Goal: Task Accomplishment & Management: Manage account settings

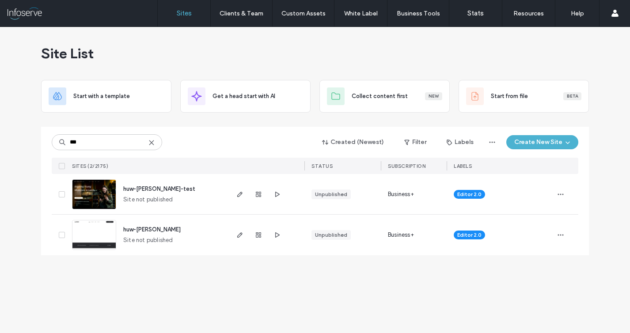
type input "***"
click at [157, 189] on span "huw-edwards-test" at bounding box center [159, 188] width 72 height 7
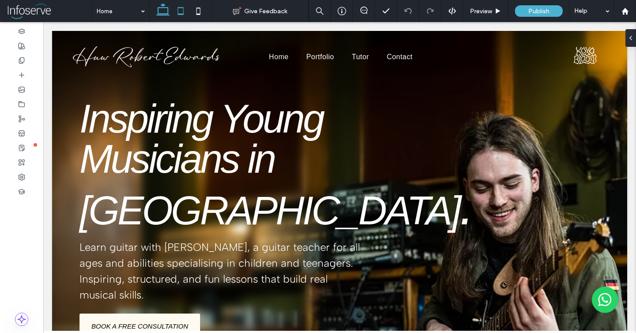
click at [177, 12] on icon at bounding box center [181, 11] width 18 height 18
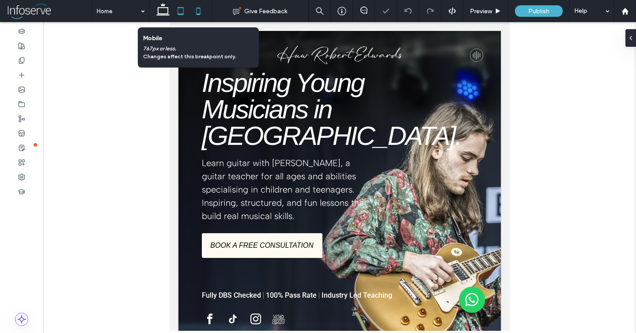
click at [196, 13] on use at bounding box center [198, 11] width 4 height 7
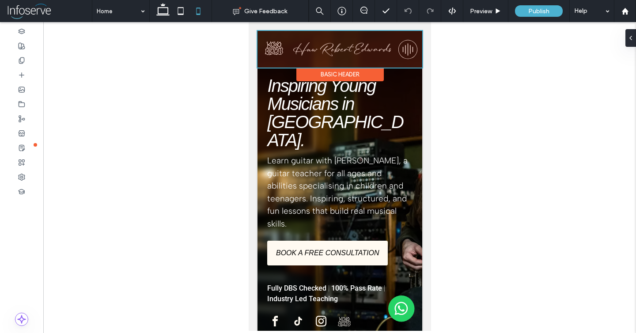
click at [400, 50] on div at bounding box center [339, 49] width 165 height 37
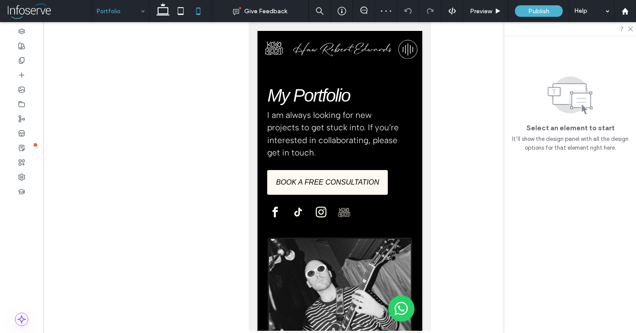
click at [122, 6] on input at bounding box center [119, 11] width 44 height 22
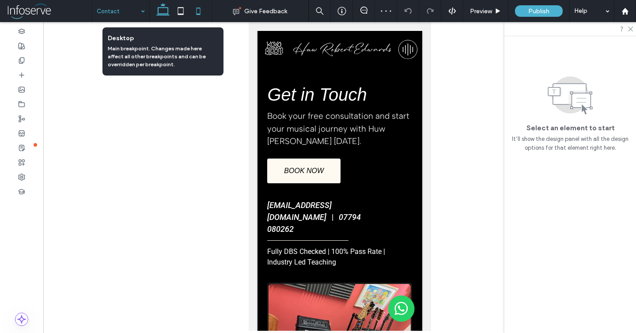
click at [166, 10] on icon at bounding box center [163, 11] width 18 height 18
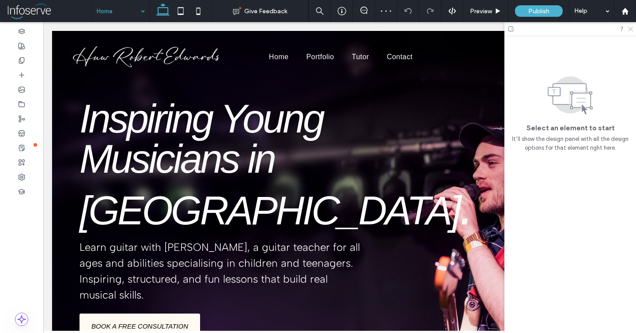
click at [628, 28] on icon at bounding box center [630, 29] width 6 height 6
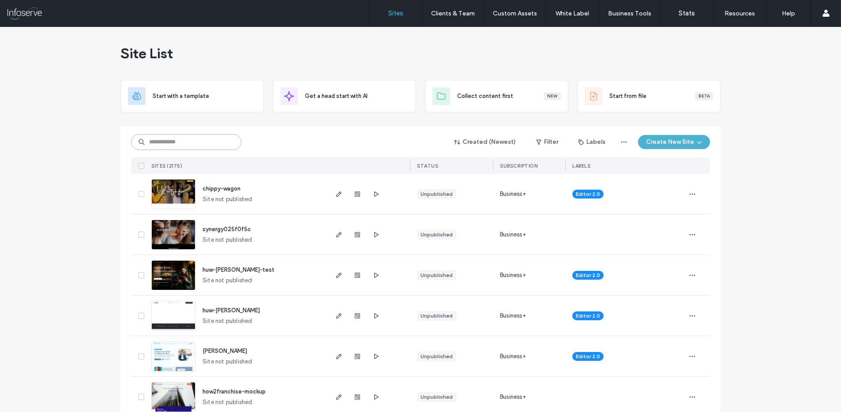
click at [189, 141] on input at bounding box center [186, 142] width 110 height 16
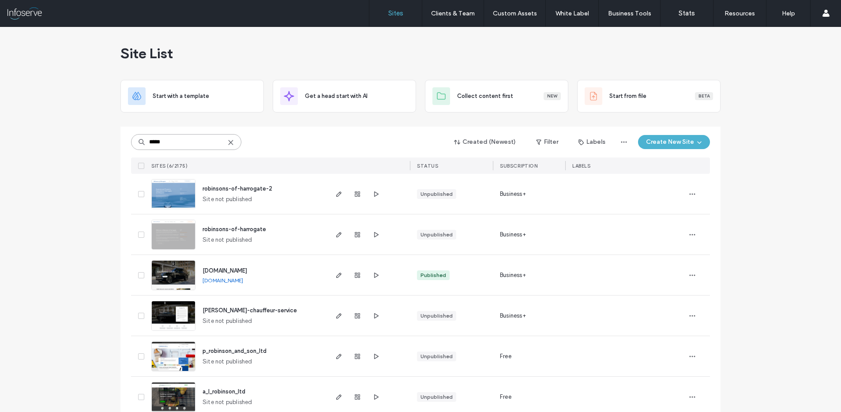
type input "*****"
click at [243, 189] on span "robinsons-of-harrogate-2" at bounding box center [238, 188] width 70 height 7
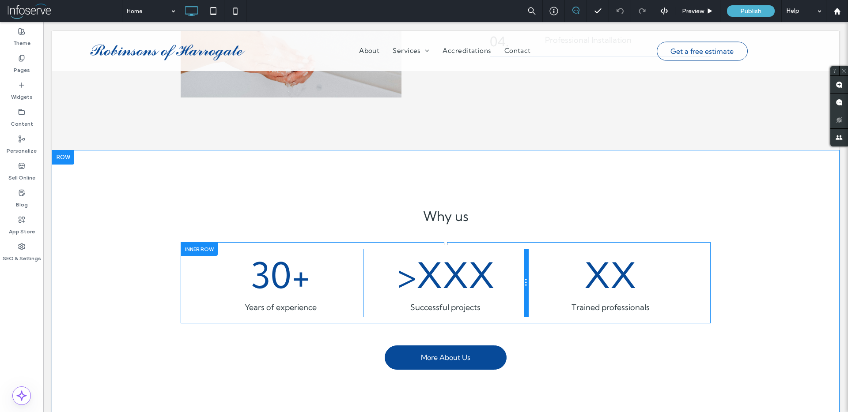
scroll to position [1226, 0]
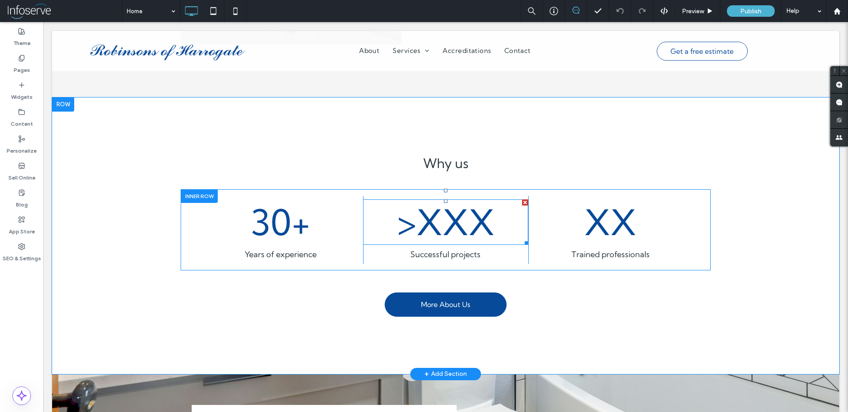
click at [522, 200] on div at bounding box center [525, 203] width 6 height 6
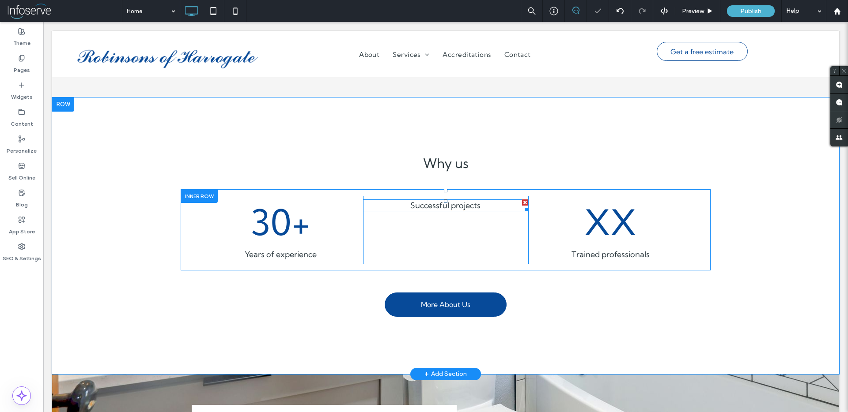
click at [522, 200] on div at bounding box center [525, 203] width 6 height 6
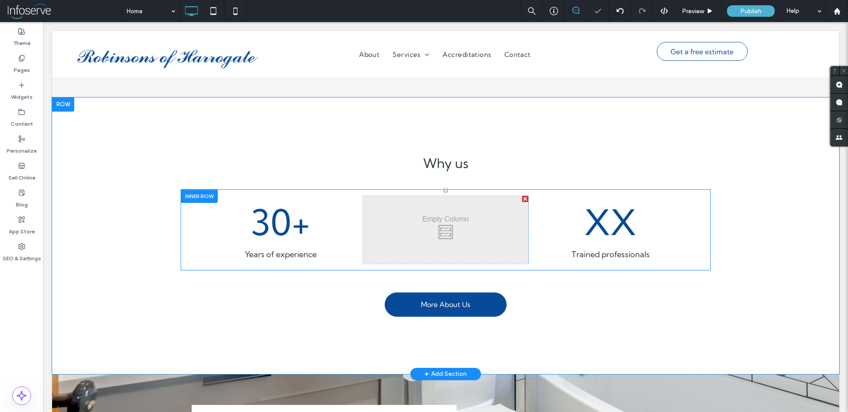
click at [522, 196] on div at bounding box center [525, 199] width 6 height 6
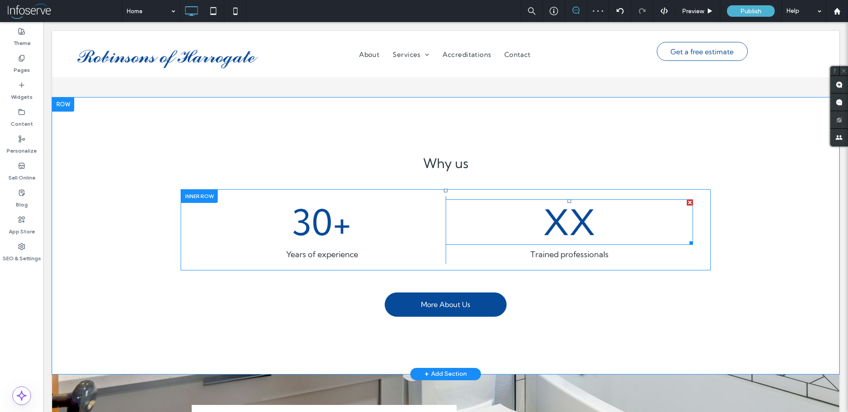
click at [687, 200] on div at bounding box center [690, 203] width 6 height 6
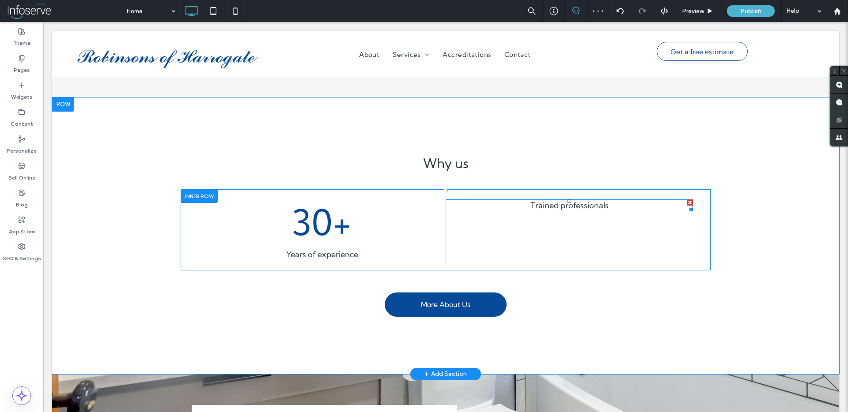
click at [687, 200] on div at bounding box center [690, 203] width 6 height 6
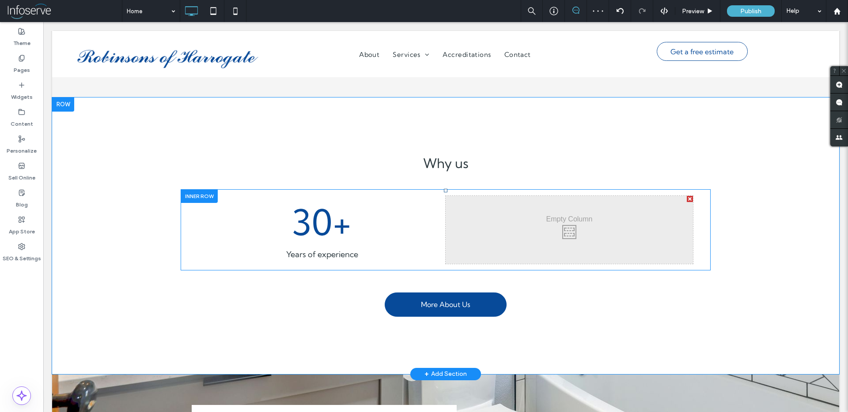
click at [687, 196] on div at bounding box center [690, 199] width 6 height 6
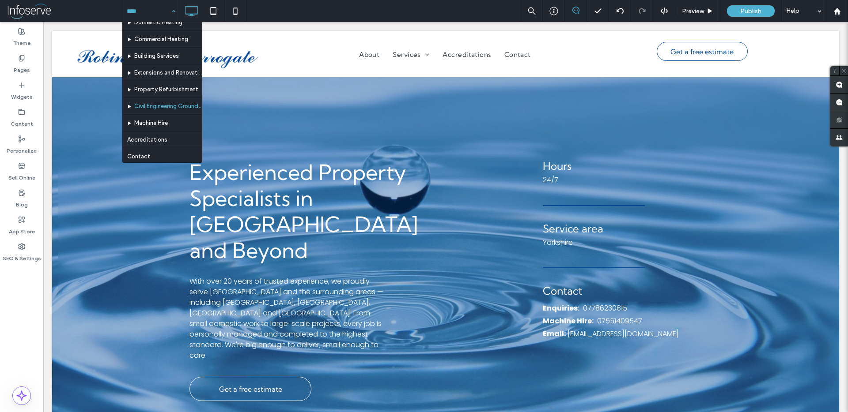
scroll to position [60, 0]
click at [23, 111] on icon at bounding box center [21, 112] width 7 height 7
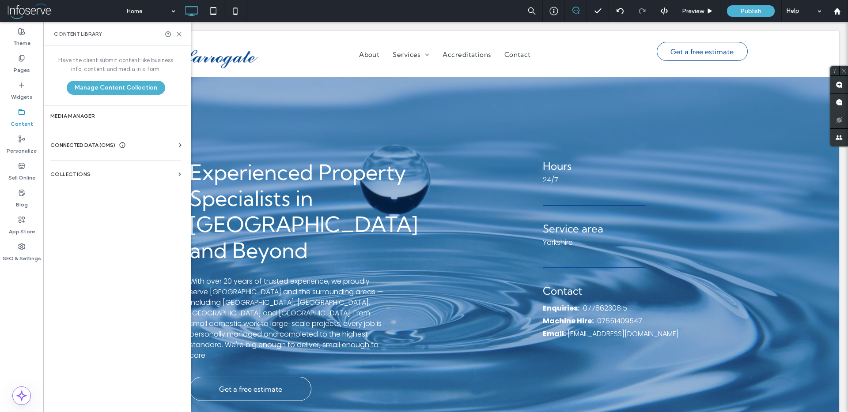
click at [23, 111] on icon at bounding box center [21, 112] width 7 height 7
click at [22, 59] on icon at bounding box center [21, 58] width 7 height 7
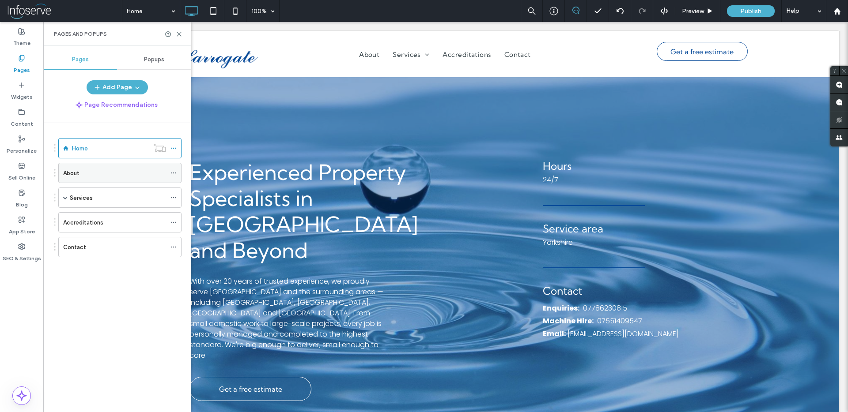
click at [105, 177] on div "About" at bounding box center [114, 173] width 103 height 9
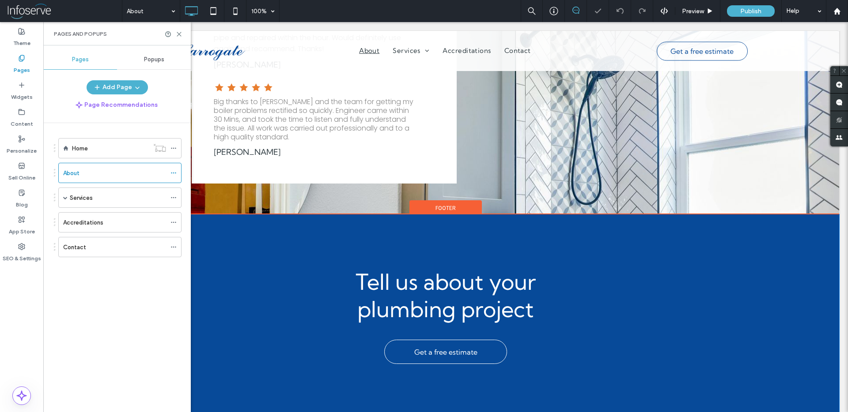
scroll to position [909, 0]
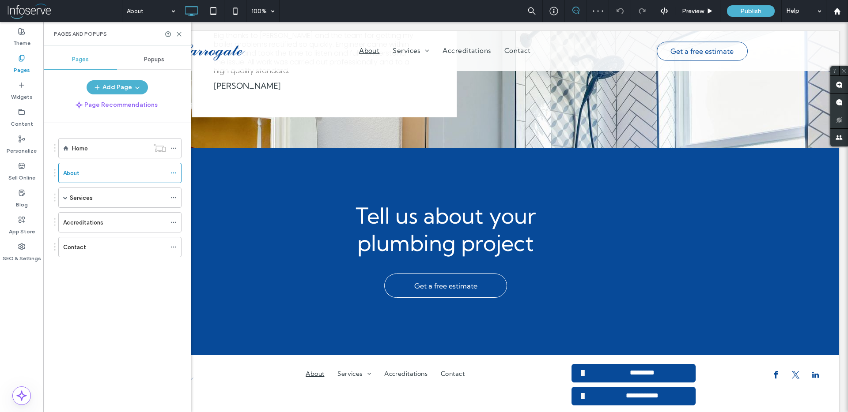
click at [81, 187] on ol "Home About Services Domestic Heating Commercial Heating Building Services Exten…" at bounding box center [114, 197] width 134 height 119
click at [85, 196] on label "Services" at bounding box center [81, 197] width 23 height 15
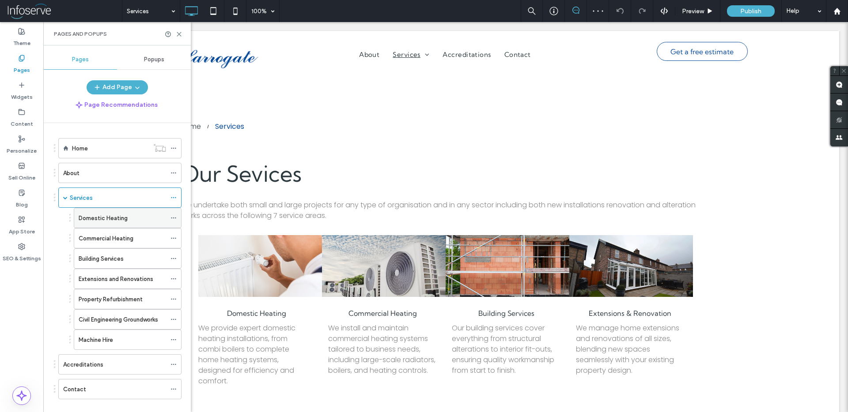
click at [103, 221] on label "Domestic Heating" at bounding box center [103, 218] width 49 height 15
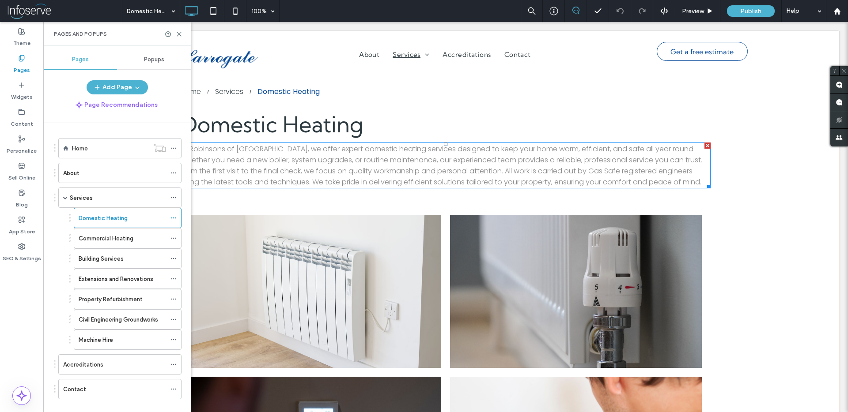
scroll to position [53, 0]
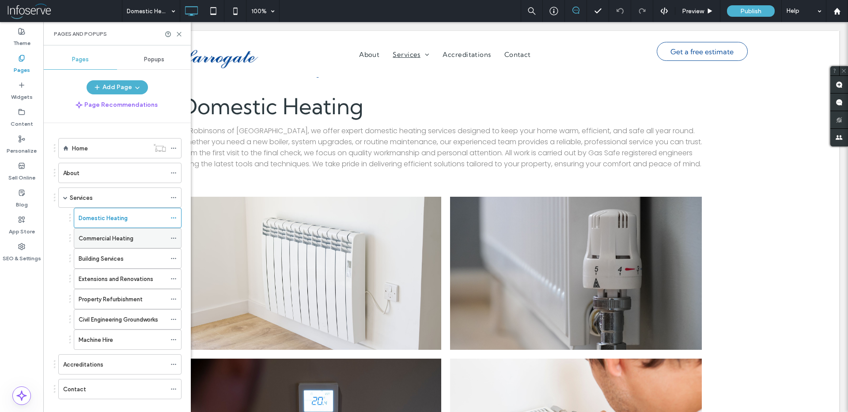
click at [132, 240] on label "Commercial Heating" at bounding box center [106, 238] width 55 height 15
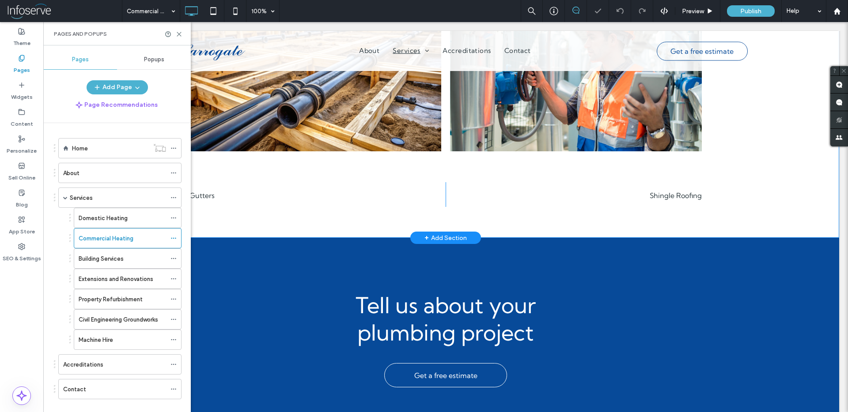
scroll to position [256, 0]
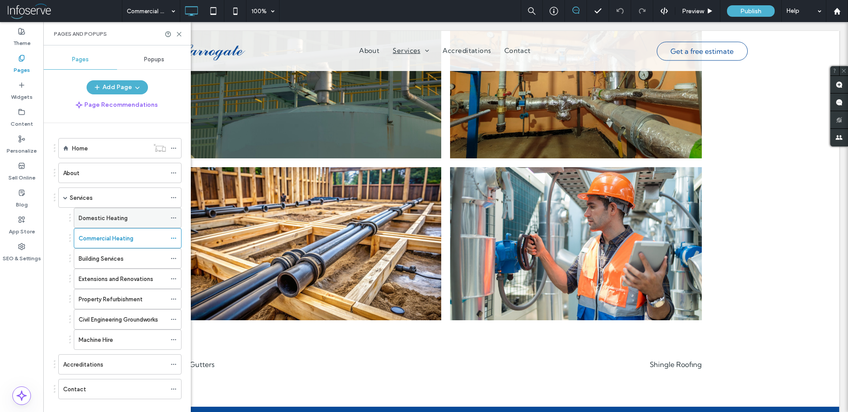
click at [124, 223] on div "Domestic Heating" at bounding box center [122, 217] width 87 height 19
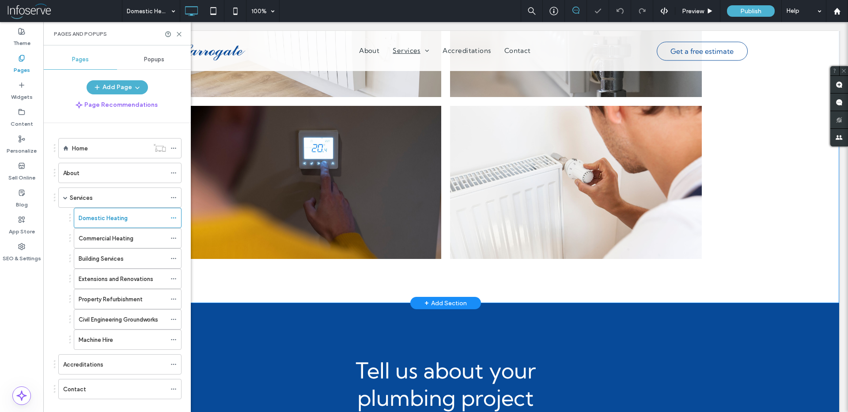
scroll to position [336, 0]
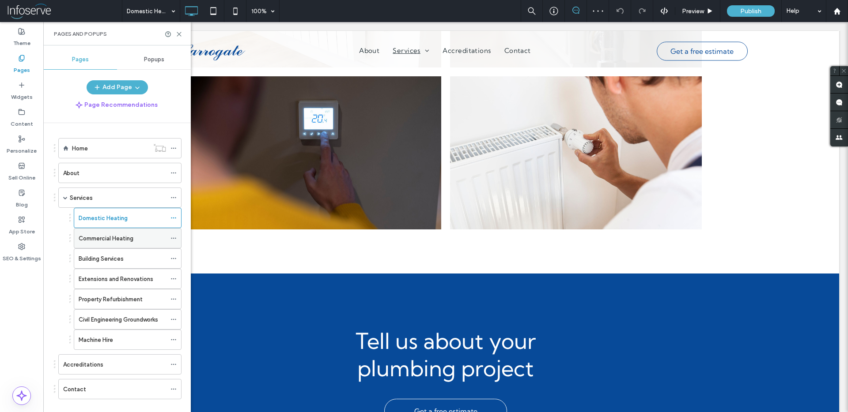
click at [123, 240] on label "Commercial Heating" at bounding box center [106, 238] width 55 height 15
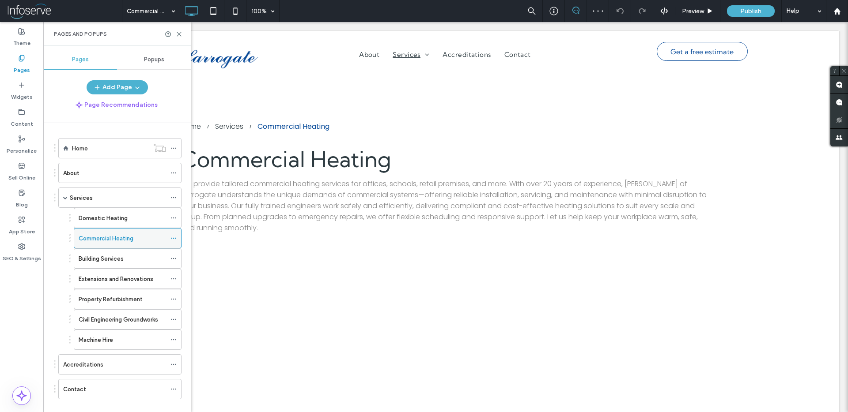
scroll to position [0, 0]
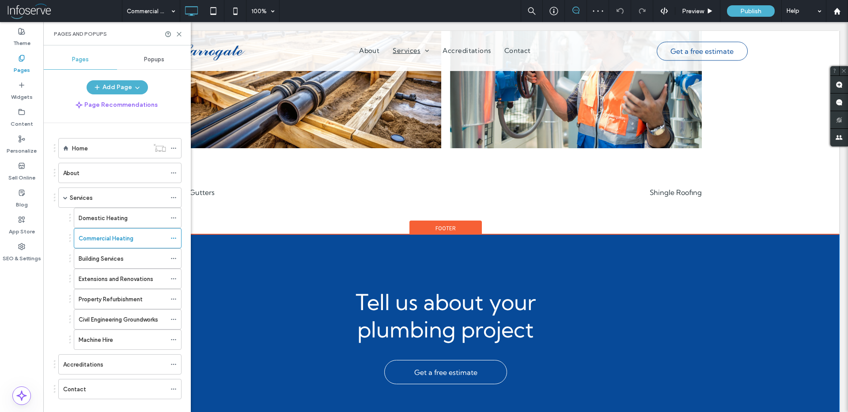
scroll to position [428, 0]
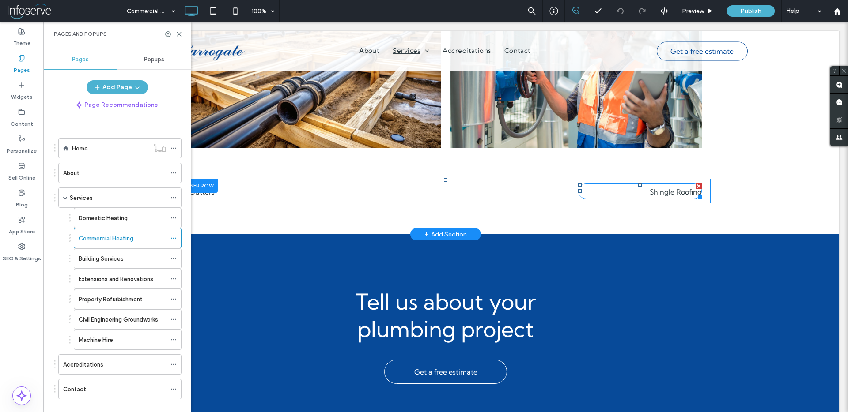
click at [696, 185] on div at bounding box center [698, 186] width 6 height 6
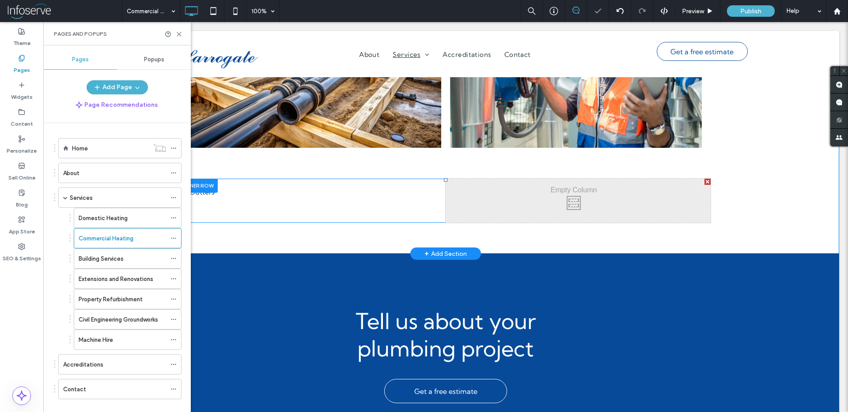
click at [704, 181] on div at bounding box center [707, 182] width 6 height 6
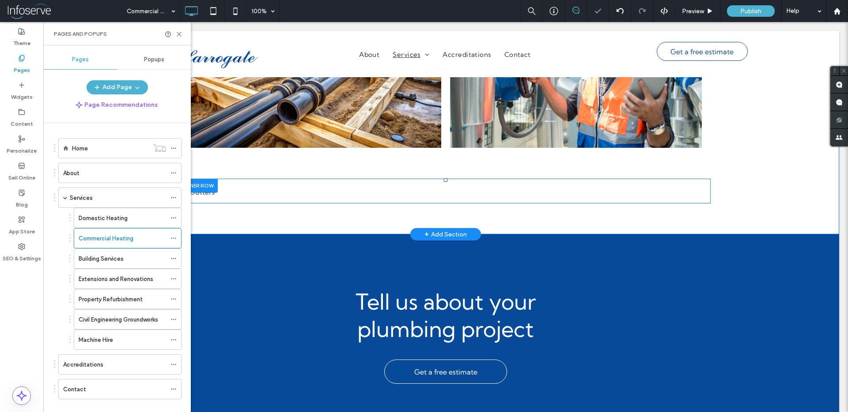
click at [660, 191] on div "Gutters Click To Paste" at bounding box center [446, 191] width 530 height 25
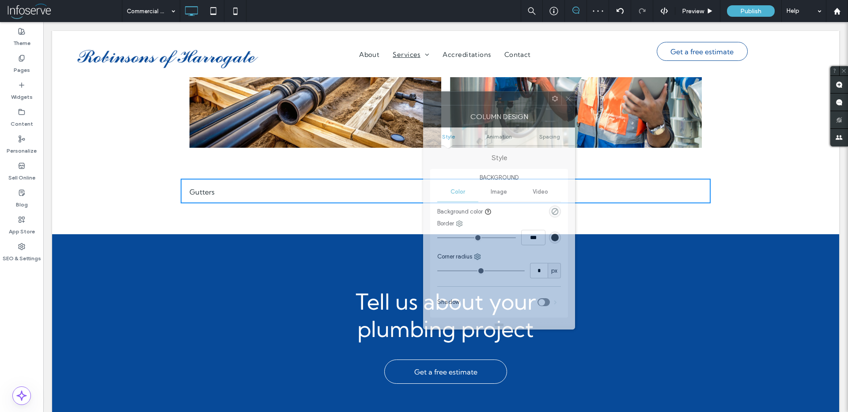
drag, startPoint x: 298, startPoint y: 84, endPoint x: 589, endPoint y: 124, distance: 294.0
click at [548, 105] on div at bounding box center [485, 98] width 124 height 13
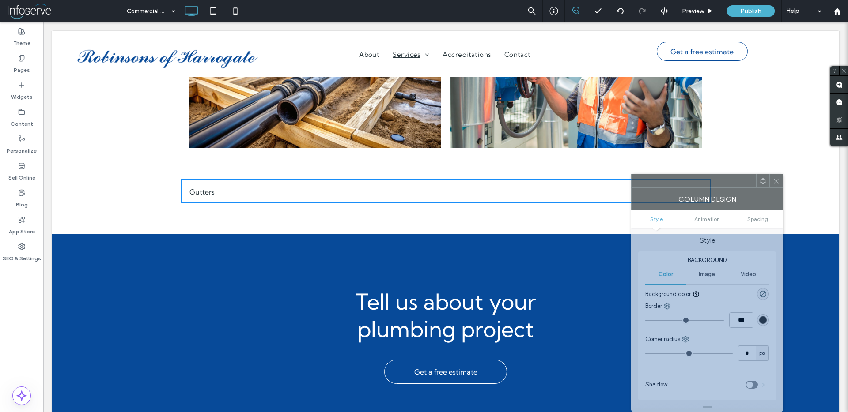
drag, startPoint x: 566, startPoint y: 121, endPoint x: 696, endPoint y: 207, distance: 156.7
click at [696, 207] on div "Column Design Style Animation Spacing Style Background Color Image Video Backgr…" at bounding box center [707, 293] width 152 height 238
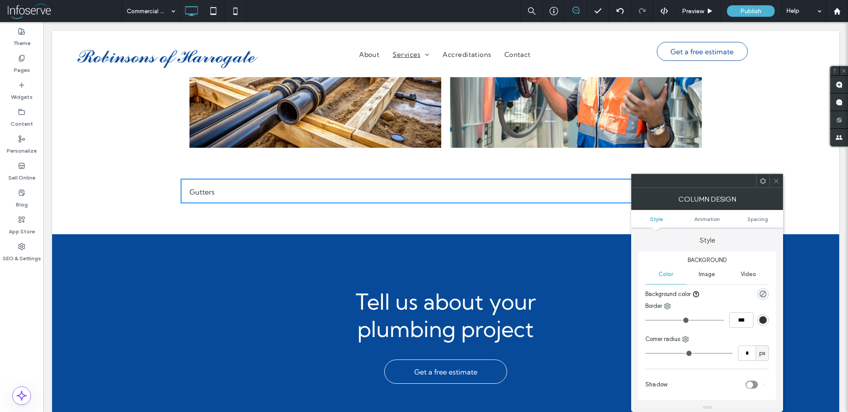
click at [605, 190] on div "Gutters Click To Paste" at bounding box center [446, 191] width 530 height 25
drag, startPoint x: 683, startPoint y: 185, endPoint x: 754, endPoint y: 212, distance: 76.2
click at [754, 212] on div "Column Design Style Animation Spacing Style Background Color Image Video Backgr…" at bounding box center [707, 293] width 152 height 238
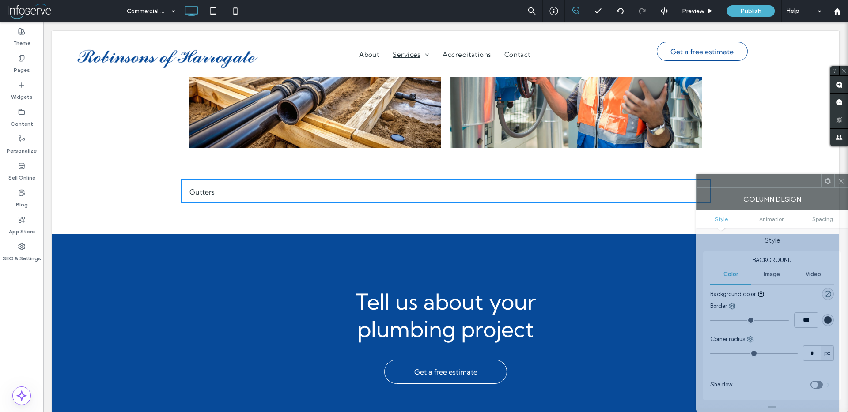
drag, startPoint x: 764, startPoint y: 181, endPoint x: 781, endPoint y: 177, distance: 17.3
click at [788, 177] on div at bounding box center [758, 180] width 124 height 13
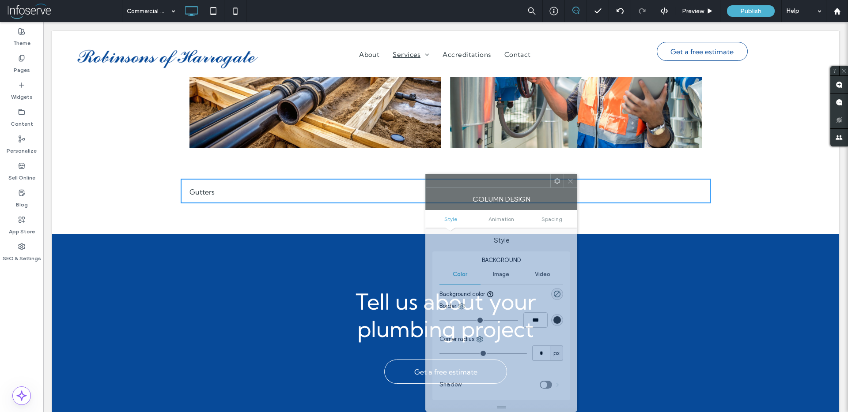
drag, startPoint x: 743, startPoint y: 169, endPoint x: 549, endPoint y: 209, distance: 198.4
click at [480, 208] on div "Column Design Style Animation Spacing Style Background Color Image Video Backgr…" at bounding box center [501, 293] width 152 height 238
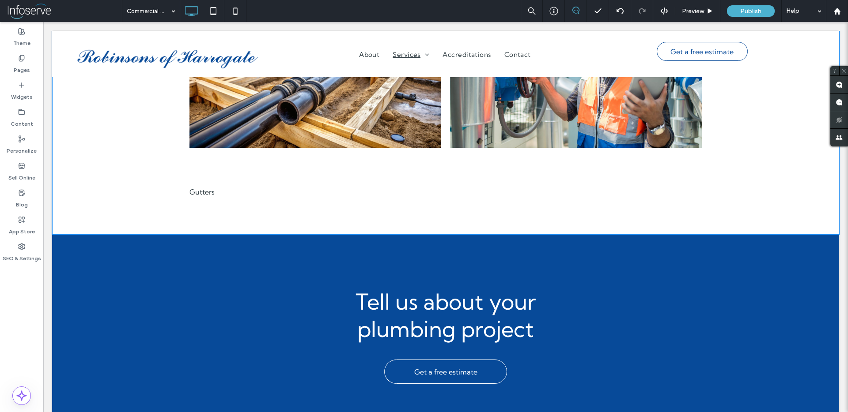
click at [702, 192] on div "Gutters Click To Paste" at bounding box center [446, 191] width 530 height 25
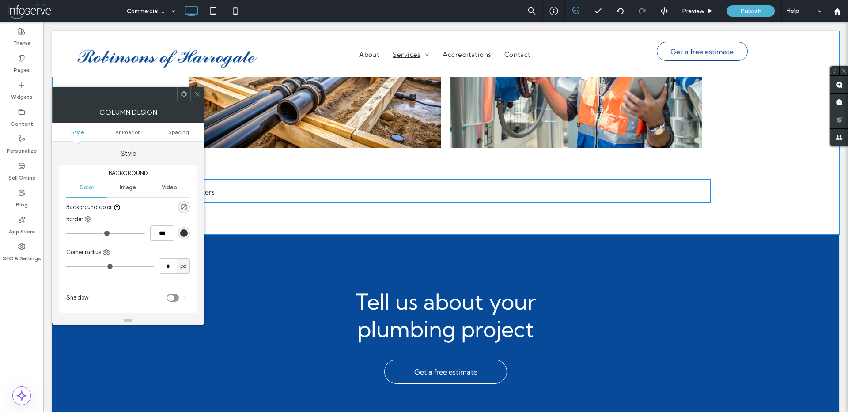
click at [354, 188] on div "Gutters Click To Paste" at bounding box center [446, 191] width 530 height 25
click at [706, 180] on div "Gutters Click To Paste" at bounding box center [446, 191] width 530 height 25
click at [436, 189] on div "Gutters Click To Paste" at bounding box center [446, 191] width 530 height 25
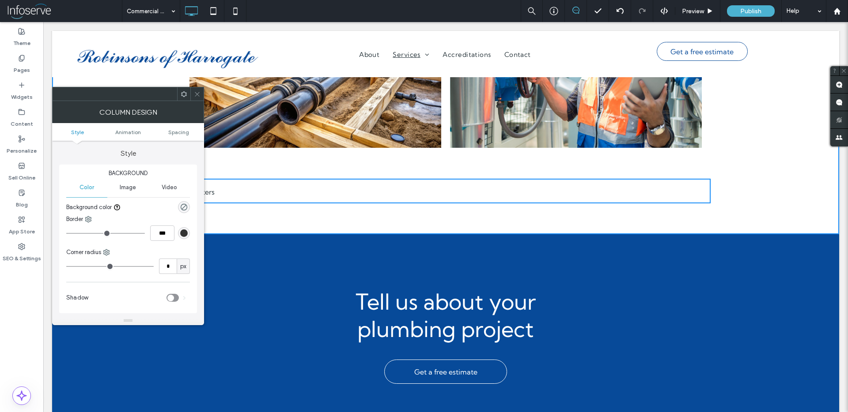
click at [177, 137] on ul "Style Animation Spacing" at bounding box center [128, 132] width 152 height 18
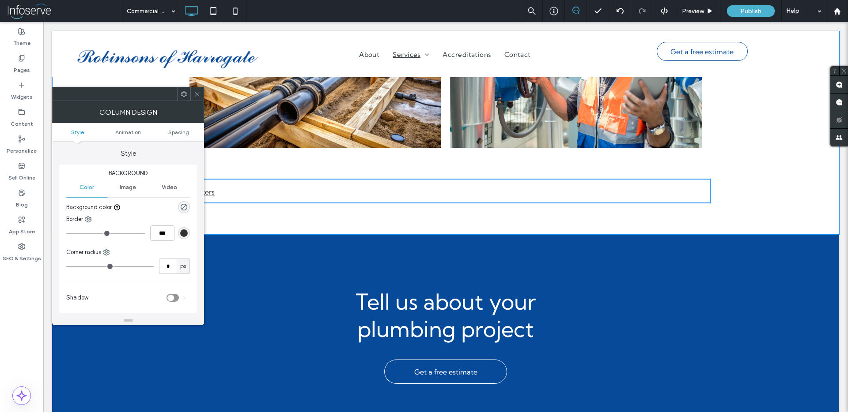
click at [211, 193] on span "Gutters" at bounding box center [201, 192] width 25 height 18
click at [213, 193] on link "Gutters" at bounding box center [251, 191] width 124 height 16
click at [223, 193] on link "Gutters" at bounding box center [251, 191] width 124 height 16
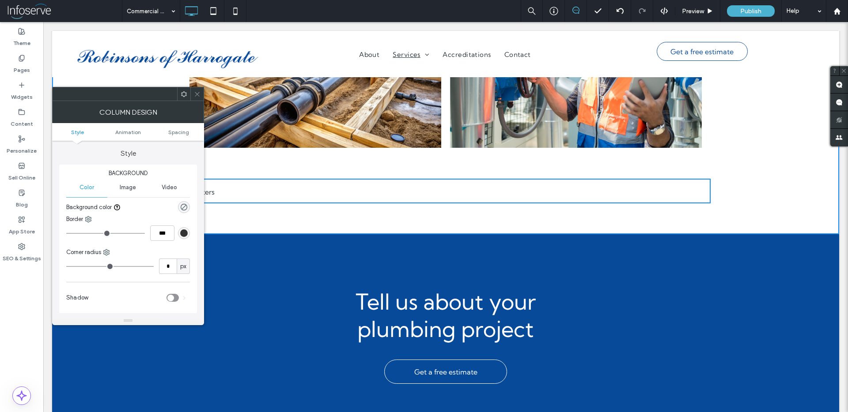
click at [197, 97] on span at bounding box center [197, 93] width 7 height 13
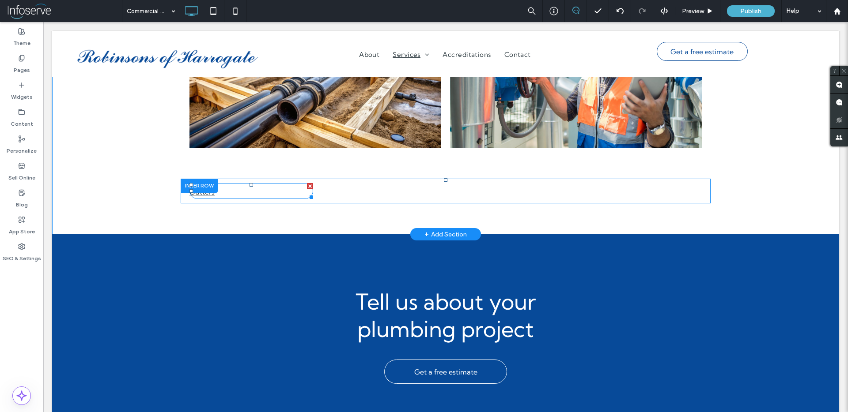
click at [307, 187] on div at bounding box center [310, 186] width 6 height 6
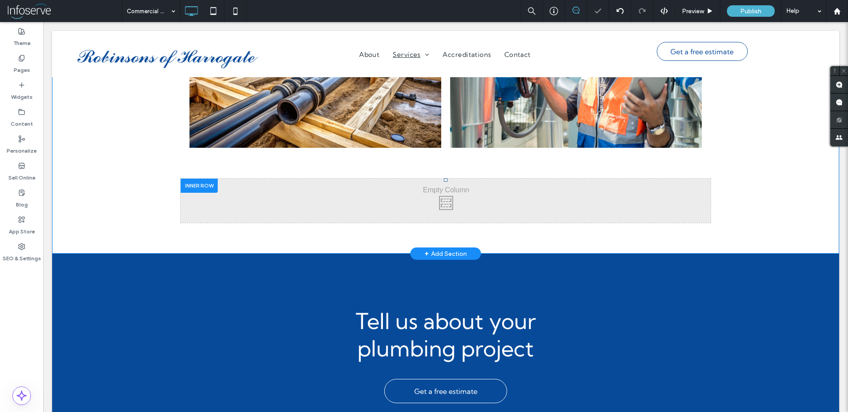
click at [699, 188] on div "Click To Paste" at bounding box center [446, 201] width 530 height 44
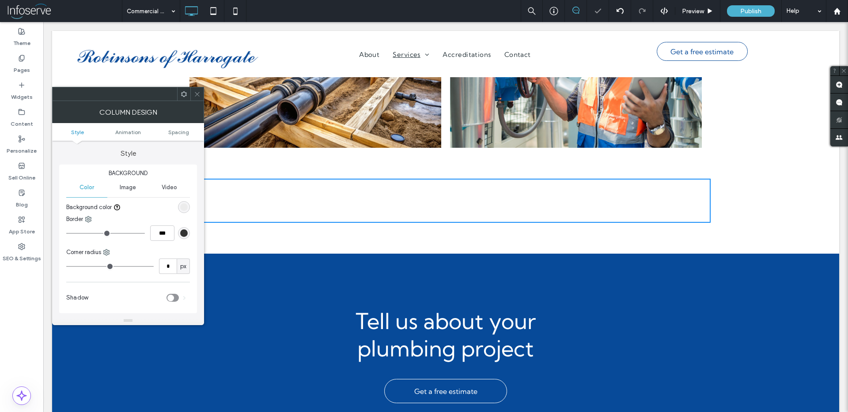
click at [640, 189] on div "Click To Paste" at bounding box center [446, 201] width 530 height 44
click at [197, 93] on use at bounding box center [197, 94] width 4 height 4
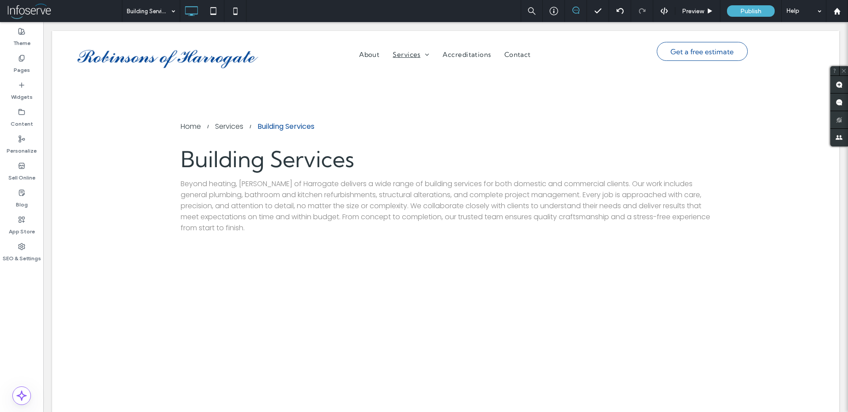
scroll to position [0, 0]
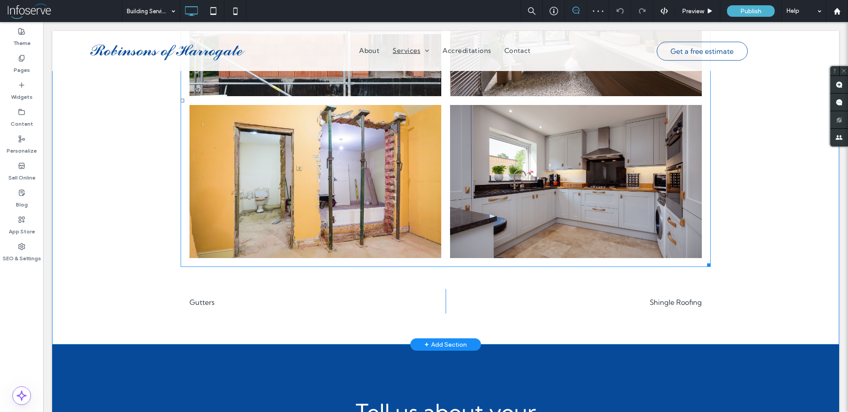
scroll to position [424, 0]
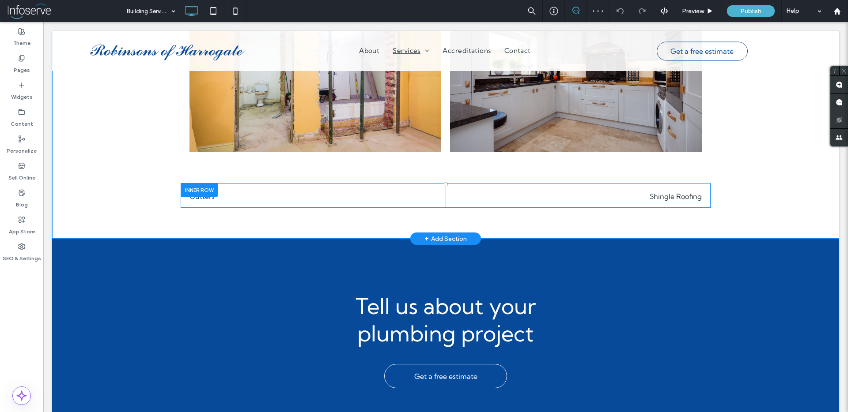
click at [561, 199] on div "Shingle Roofing Click To Paste" at bounding box center [577, 195] width 265 height 25
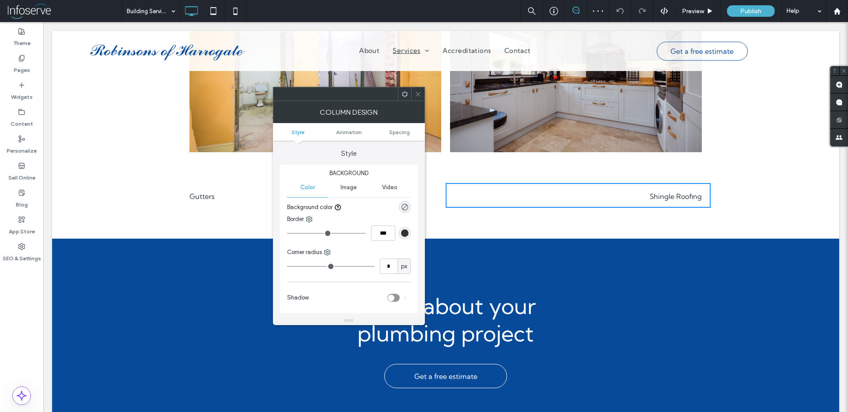
click at [702, 189] on div "Shingle Roofing Click To Paste" at bounding box center [577, 195] width 265 height 25
click at [486, 198] on div "Shingle Roofing Click To Paste" at bounding box center [577, 195] width 265 height 25
click at [415, 94] on icon at bounding box center [418, 94] width 7 height 7
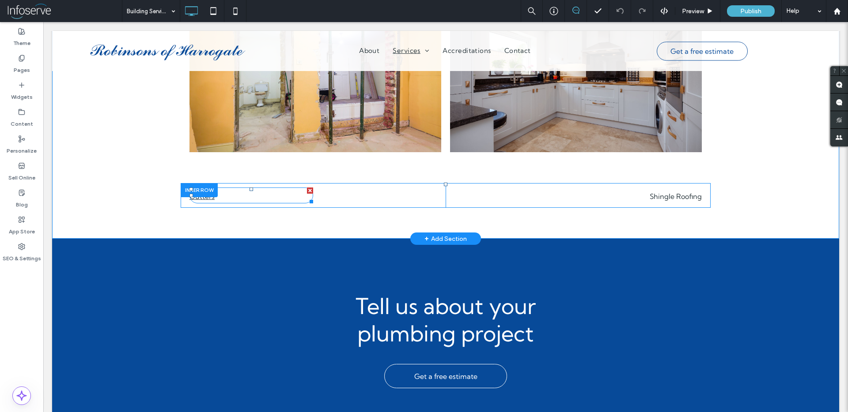
click at [307, 192] on div at bounding box center [310, 191] width 6 height 6
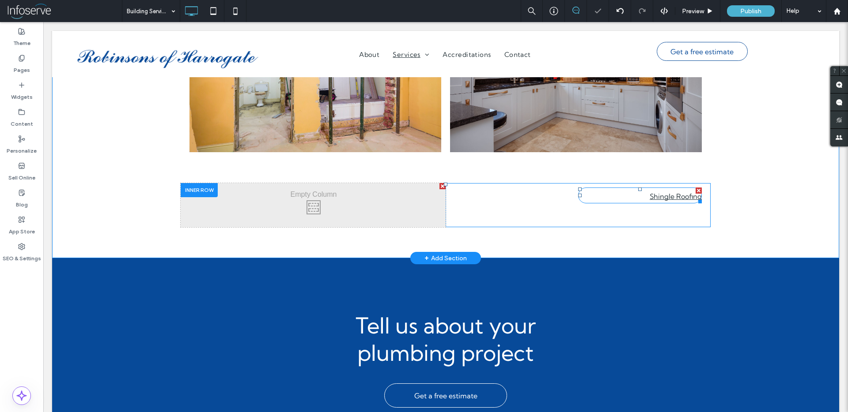
click at [696, 190] on div at bounding box center [698, 191] width 6 height 6
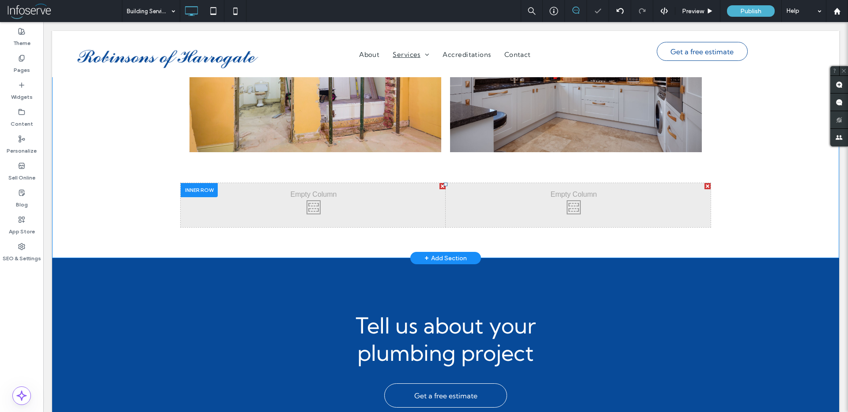
click at [704, 185] on div at bounding box center [707, 186] width 6 height 6
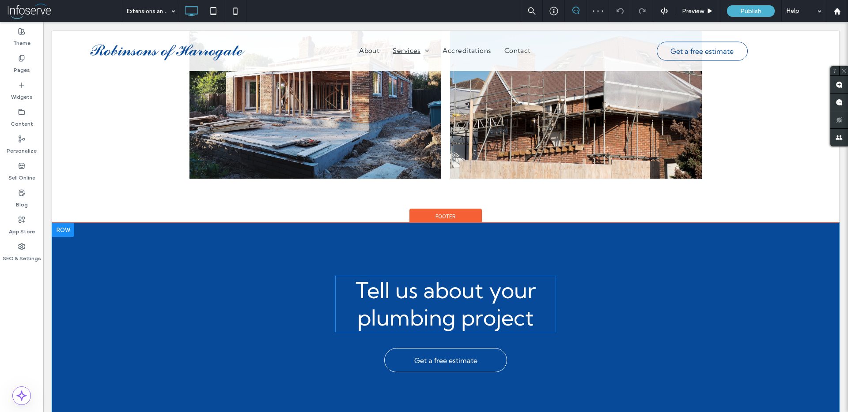
scroll to position [430, 0]
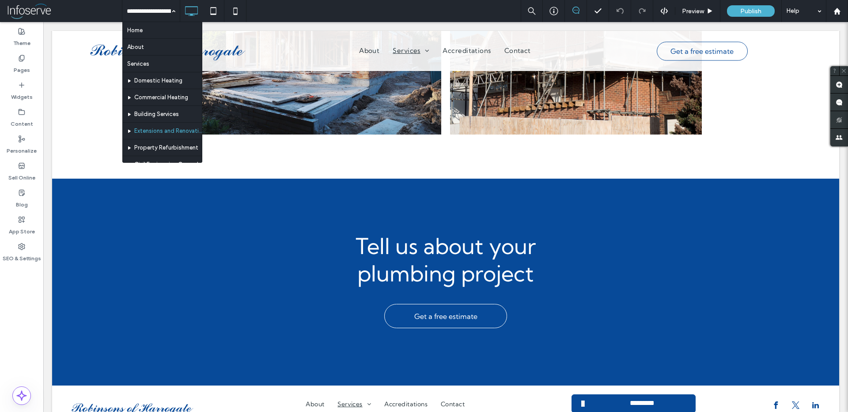
click at [139, 9] on input at bounding box center [149, 11] width 44 height 22
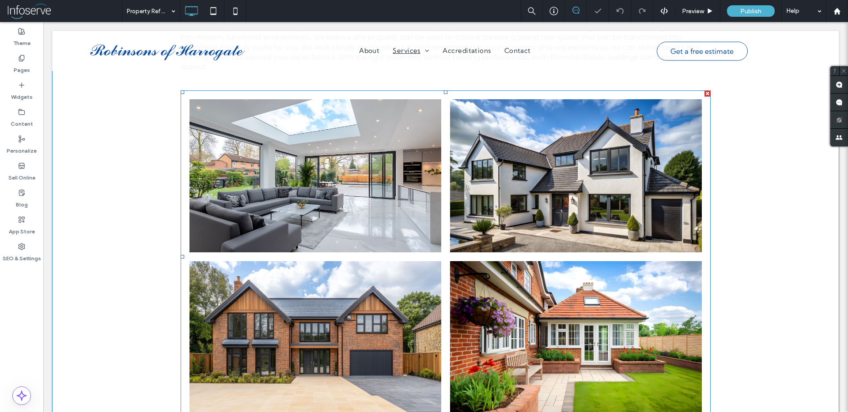
scroll to position [404, 0]
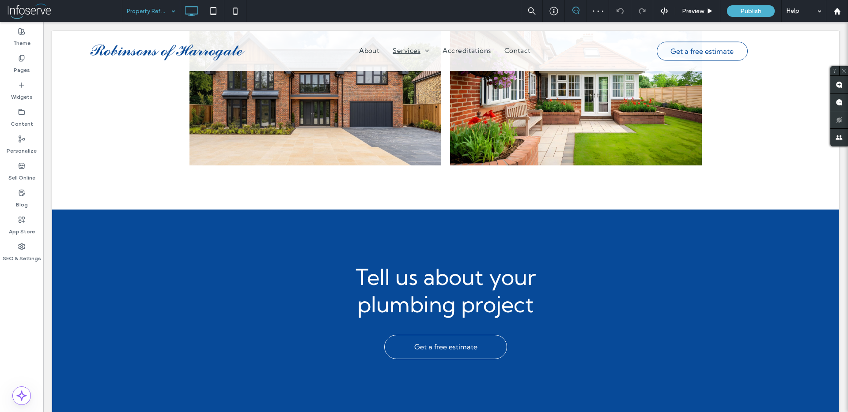
click at [146, 10] on input at bounding box center [149, 11] width 44 height 22
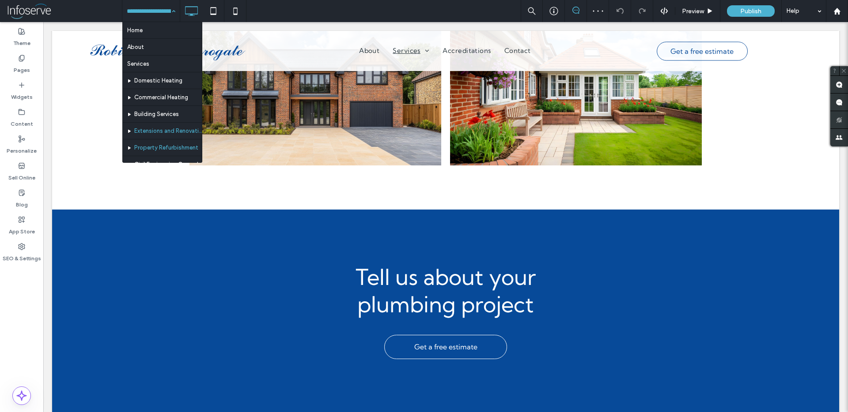
scroll to position [53, 0]
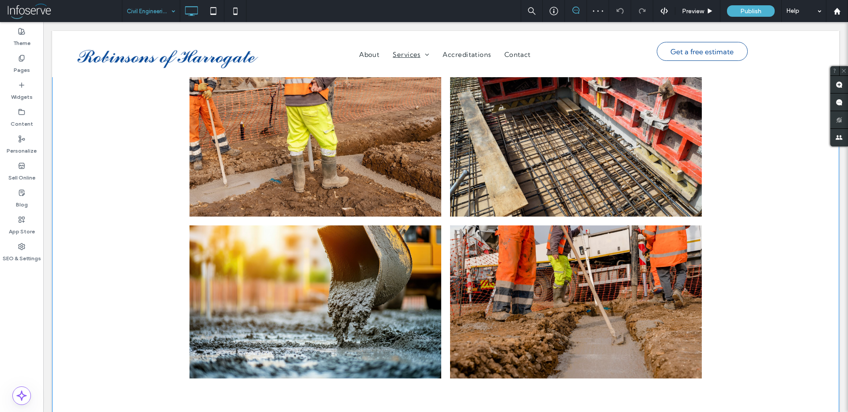
scroll to position [383, 0]
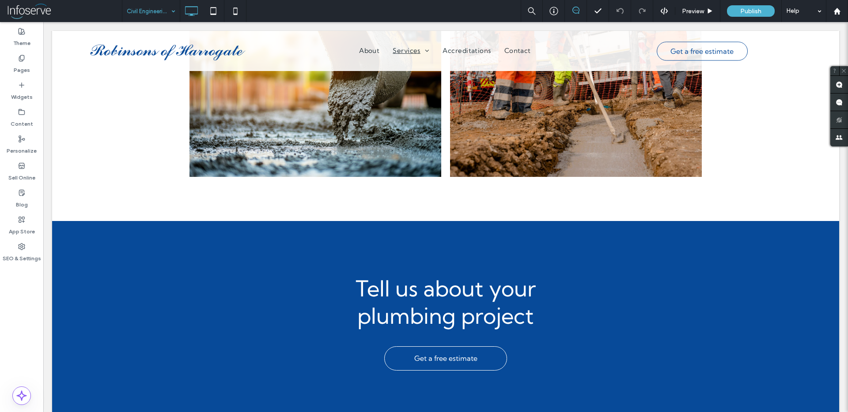
click at [159, 12] on input at bounding box center [149, 11] width 44 height 22
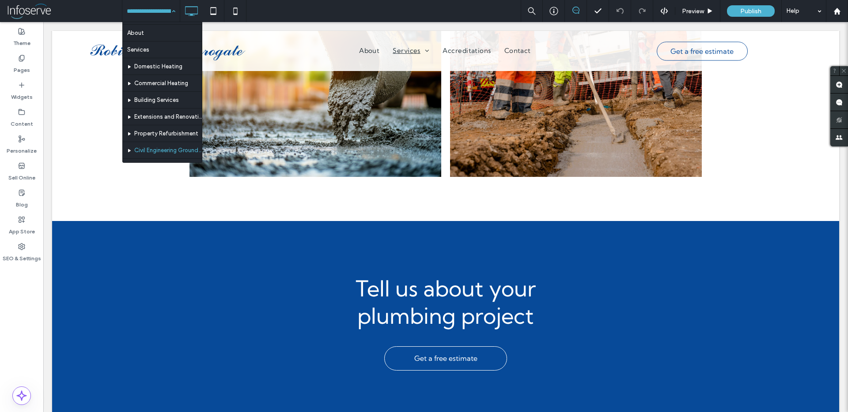
scroll to position [53, 0]
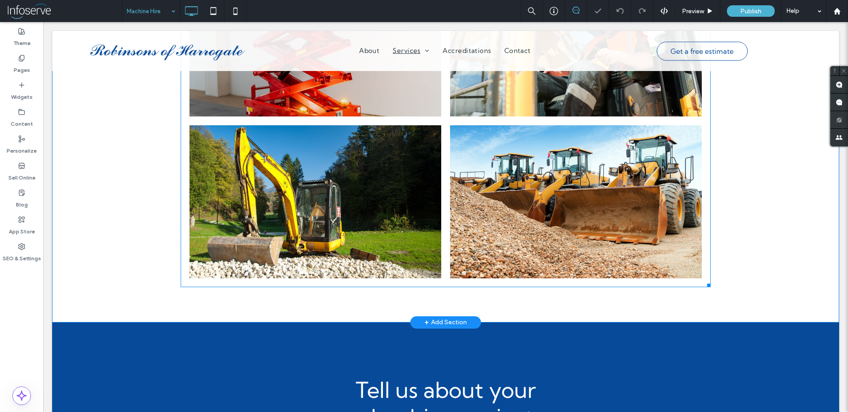
scroll to position [342, 0]
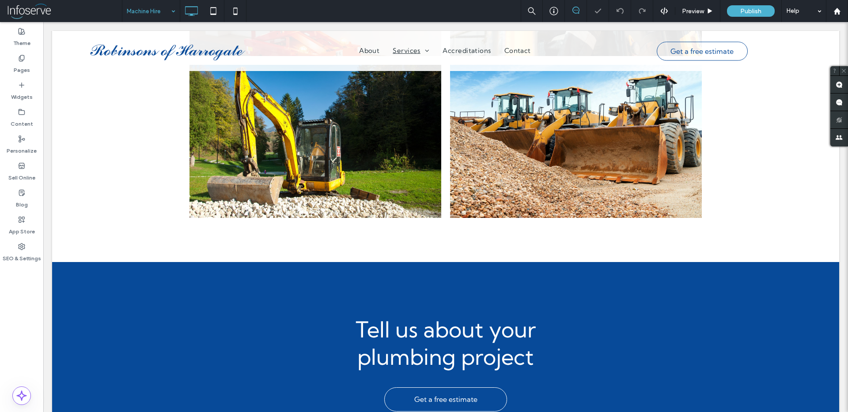
click at [161, 13] on input at bounding box center [149, 11] width 44 height 22
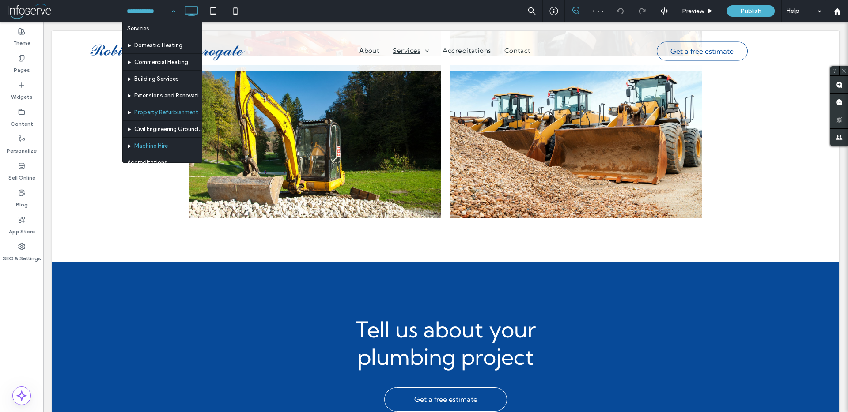
scroll to position [53, 0]
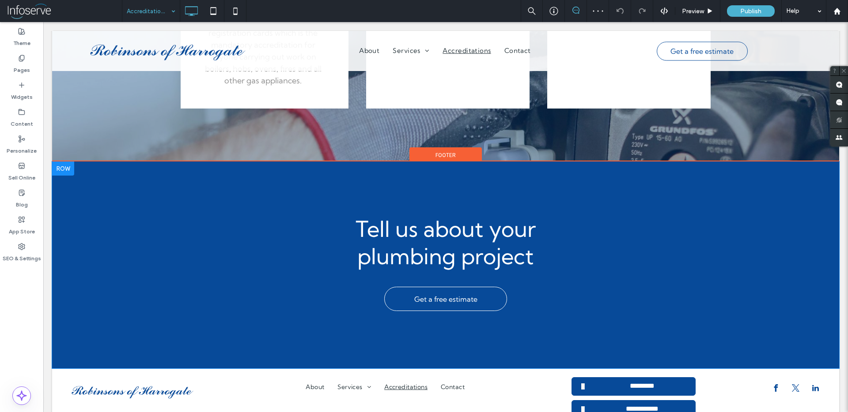
scroll to position [633, 0]
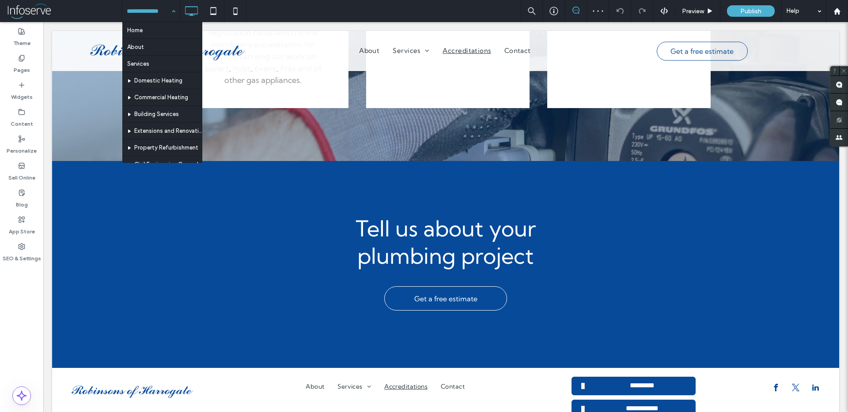
click at [162, 13] on input at bounding box center [149, 11] width 44 height 22
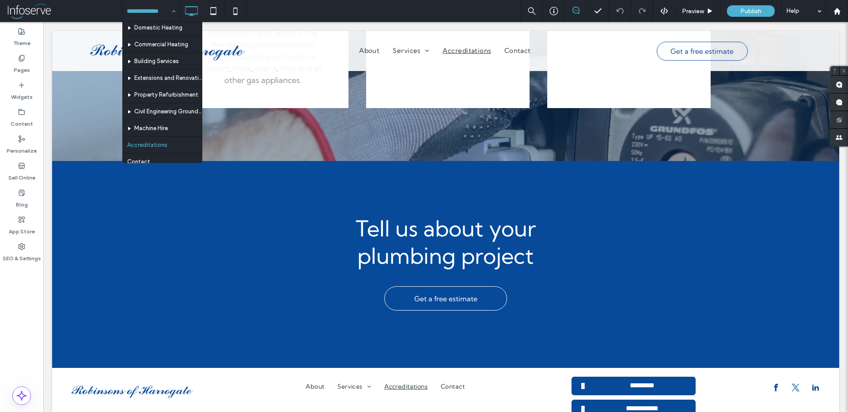
scroll to position [60, 0]
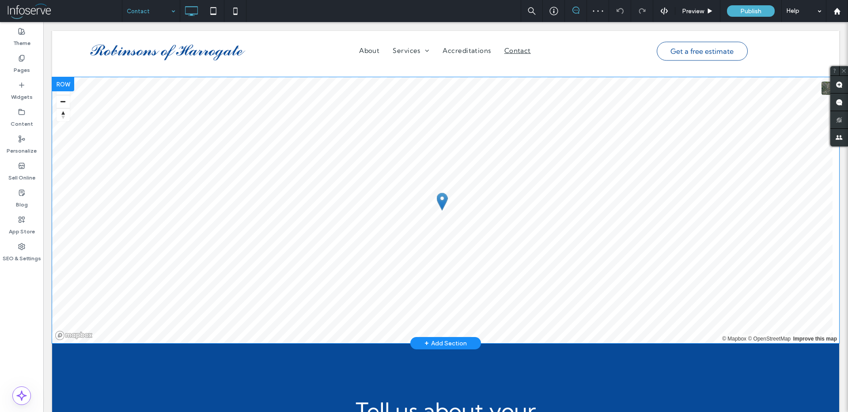
scroll to position [380, 0]
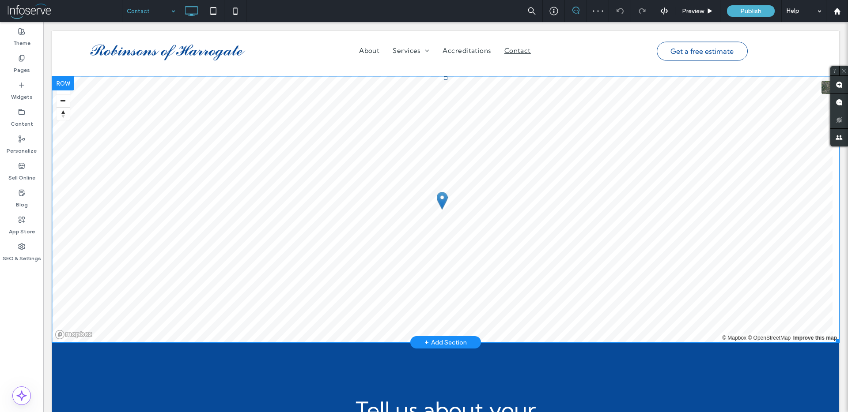
click at [467, 190] on span at bounding box center [445, 209] width 787 height 266
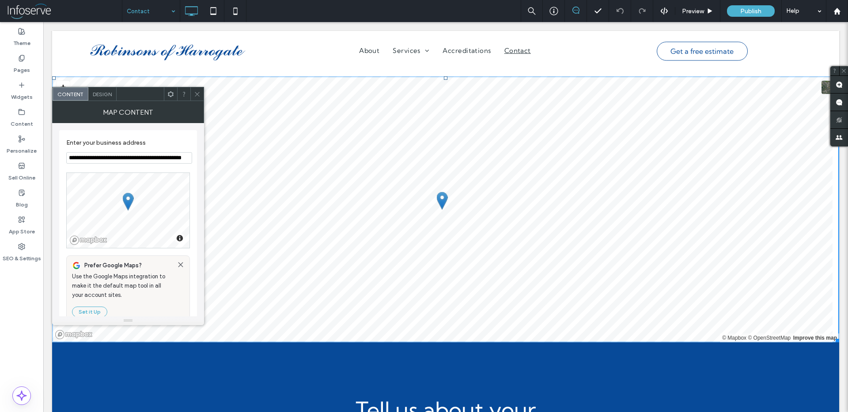
click at [136, 157] on input "**********" at bounding box center [129, 157] width 126 height 11
click at [199, 97] on icon at bounding box center [197, 94] width 7 height 7
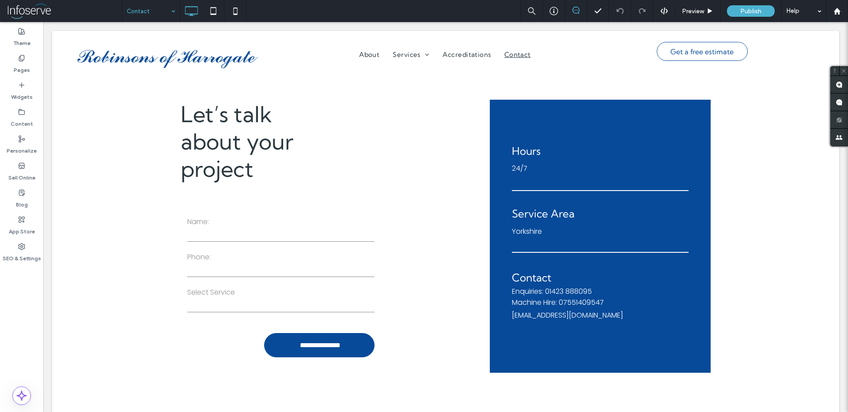
scroll to position [0, 0]
